Goal: Navigation & Orientation: Find specific page/section

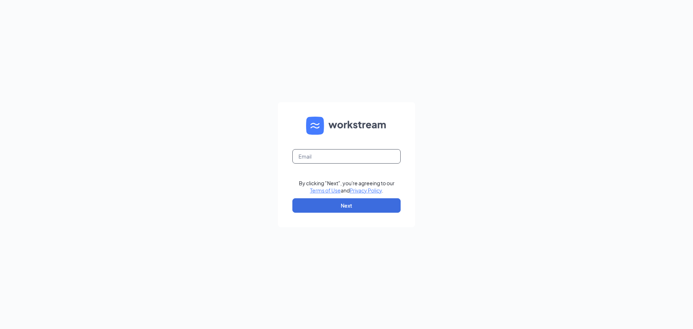
click at [376, 153] on input "text" at bounding box center [346, 156] width 108 height 14
type input "34krockolicious@gmail.com"
click at [365, 202] on button "Next" at bounding box center [346, 205] width 108 height 14
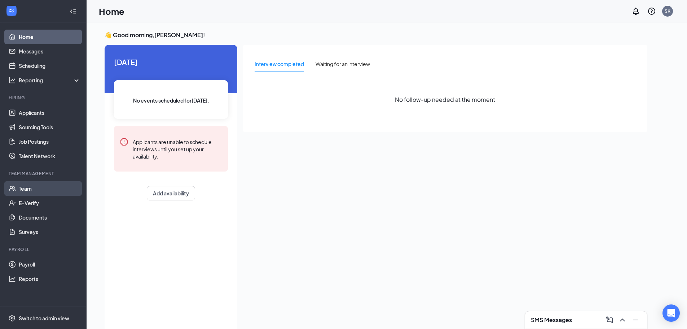
click at [35, 188] on link "Team" at bounding box center [50, 188] width 62 height 14
